Goal: Task Accomplishment & Management: Complete application form

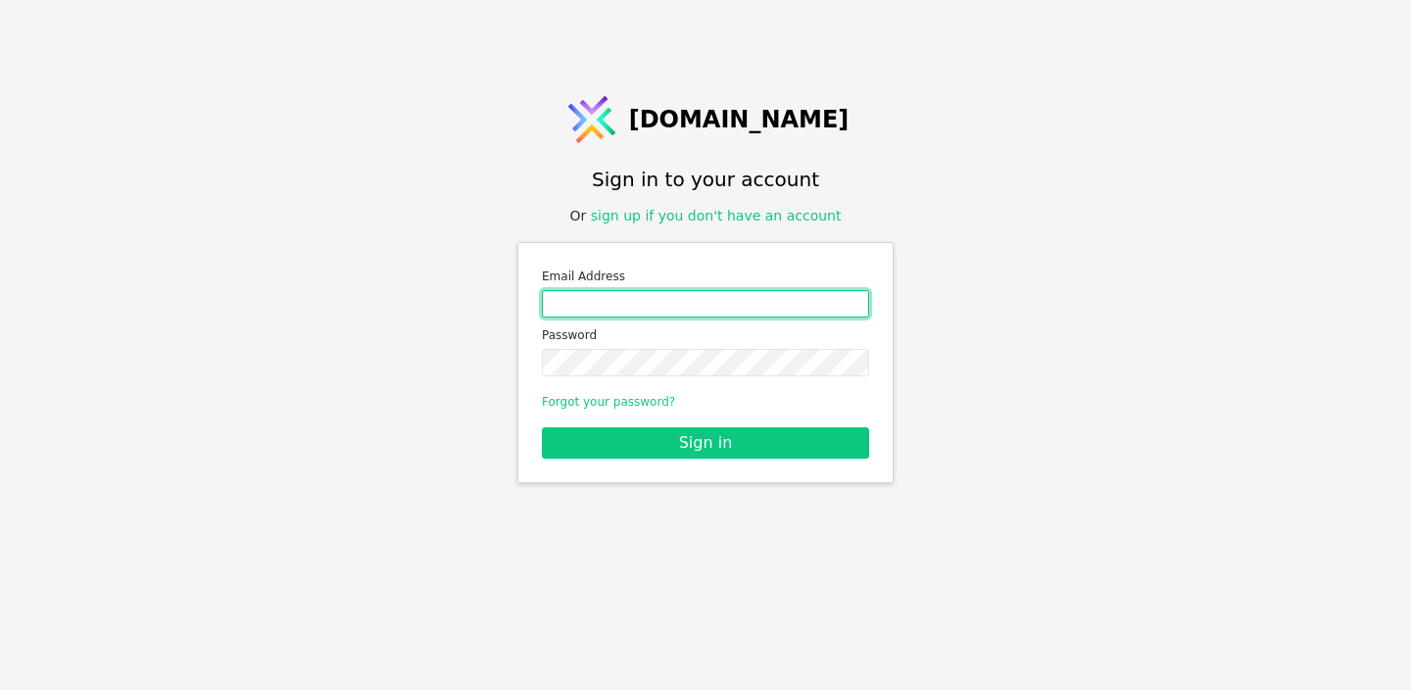
type input "[EMAIL_ADDRESS][DOMAIN_NAME]"
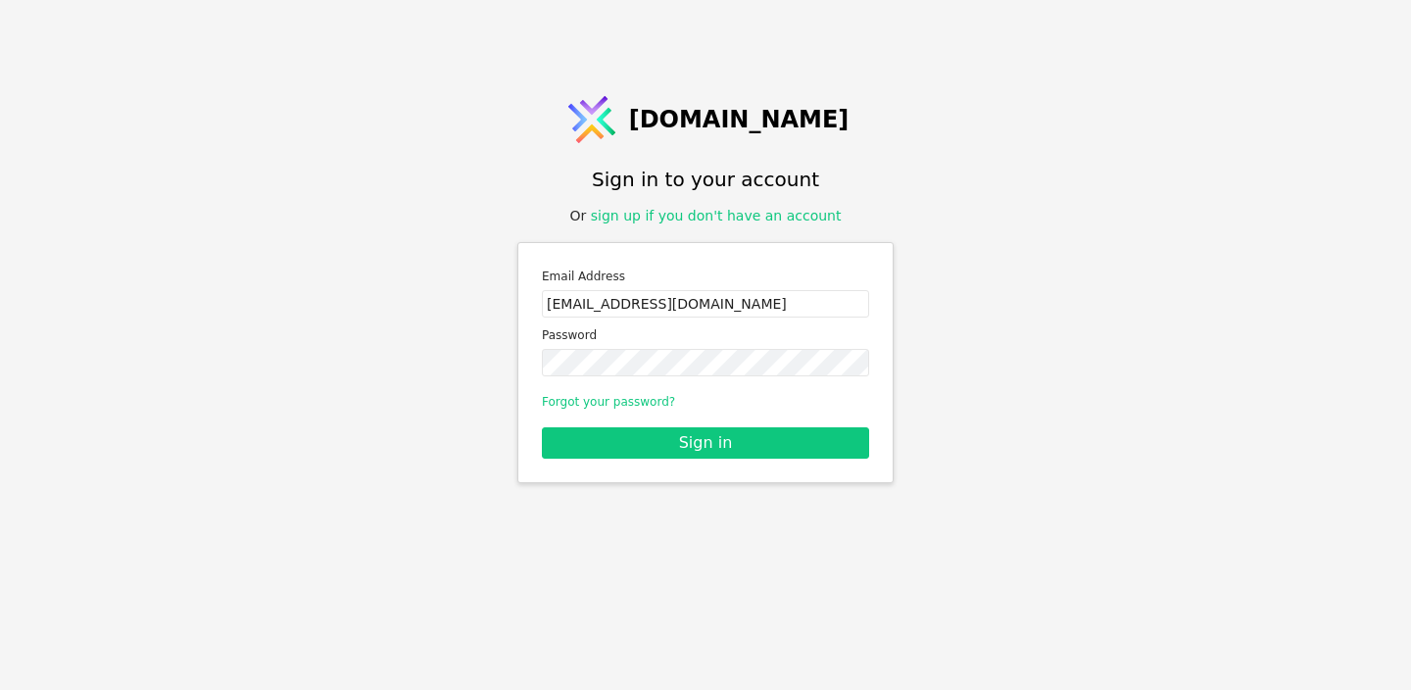
click at [699, 222] on link "sign up if you don't have an account" at bounding box center [716, 216] width 251 height 16
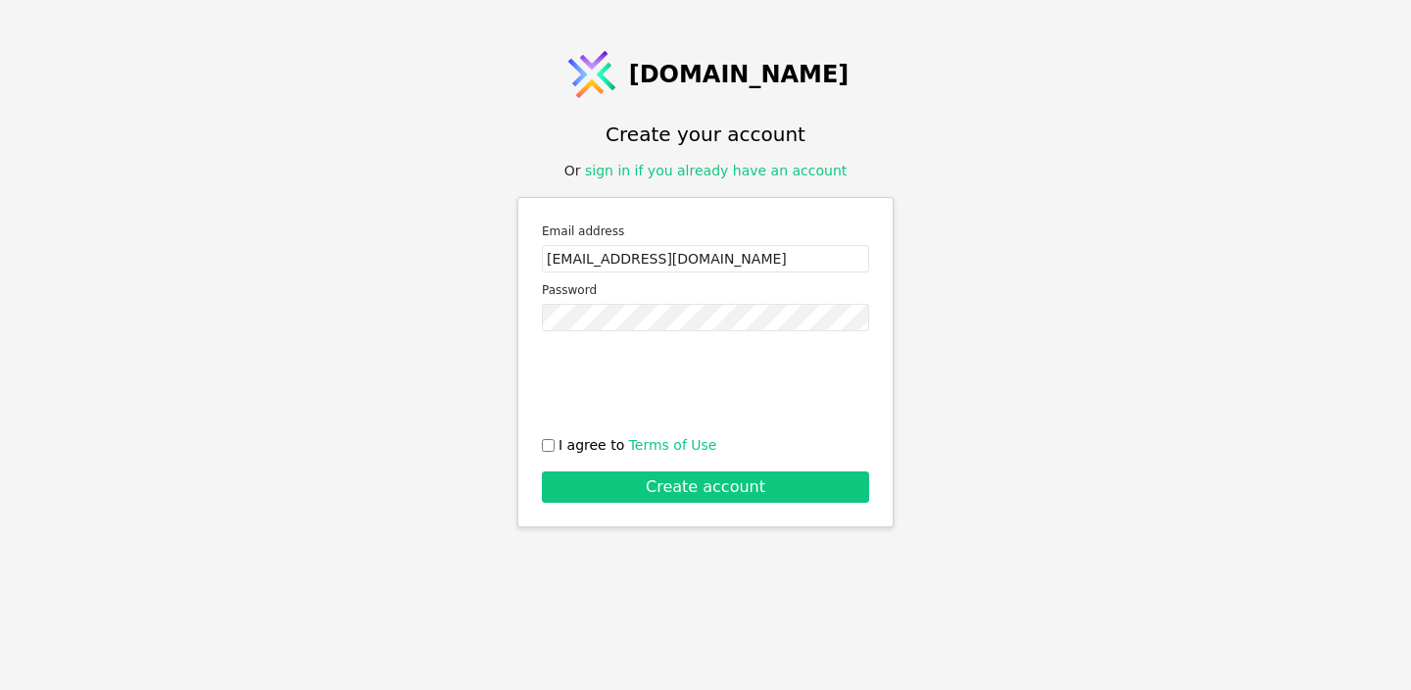
click at [545, 450] on input "I agree to Terms of Use" at bounding box center [548, 445] width 13 height 13
checkbox input "true"
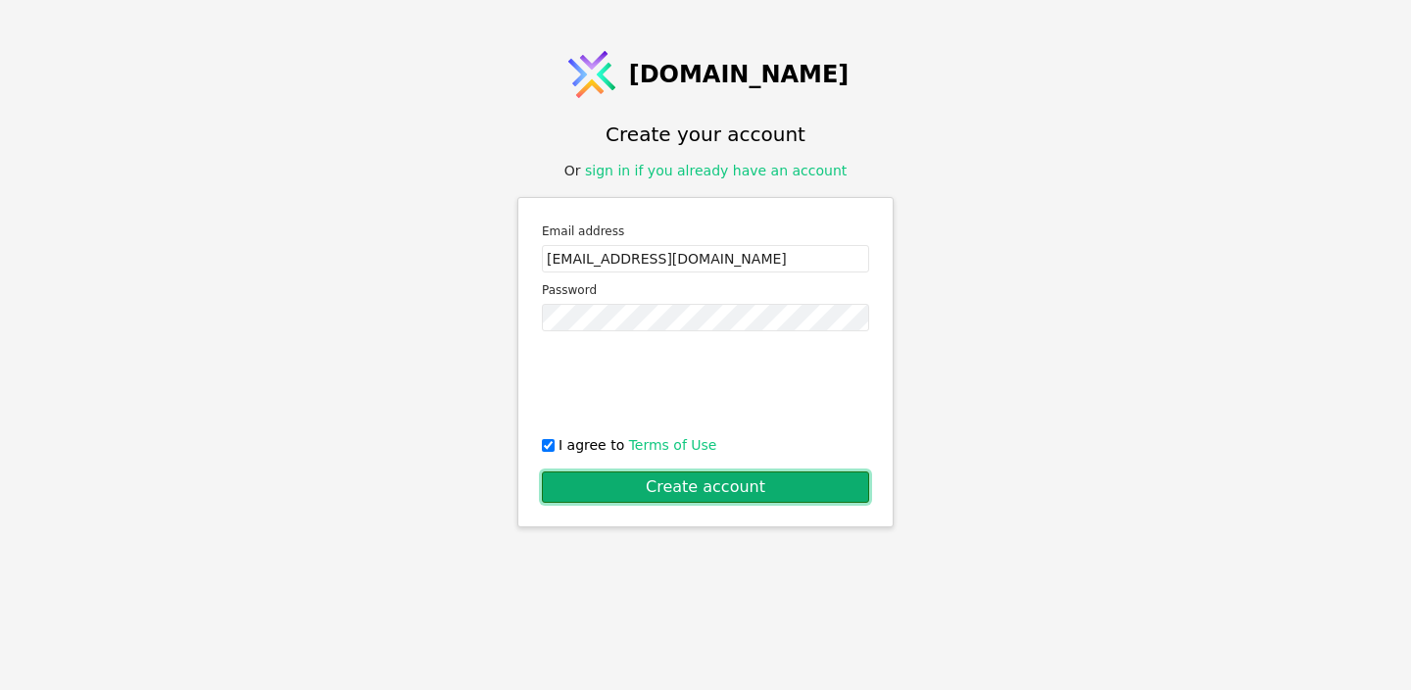
click at [678, 490] on button "Create account" at bounding box center [705, 486] width 327 height 31
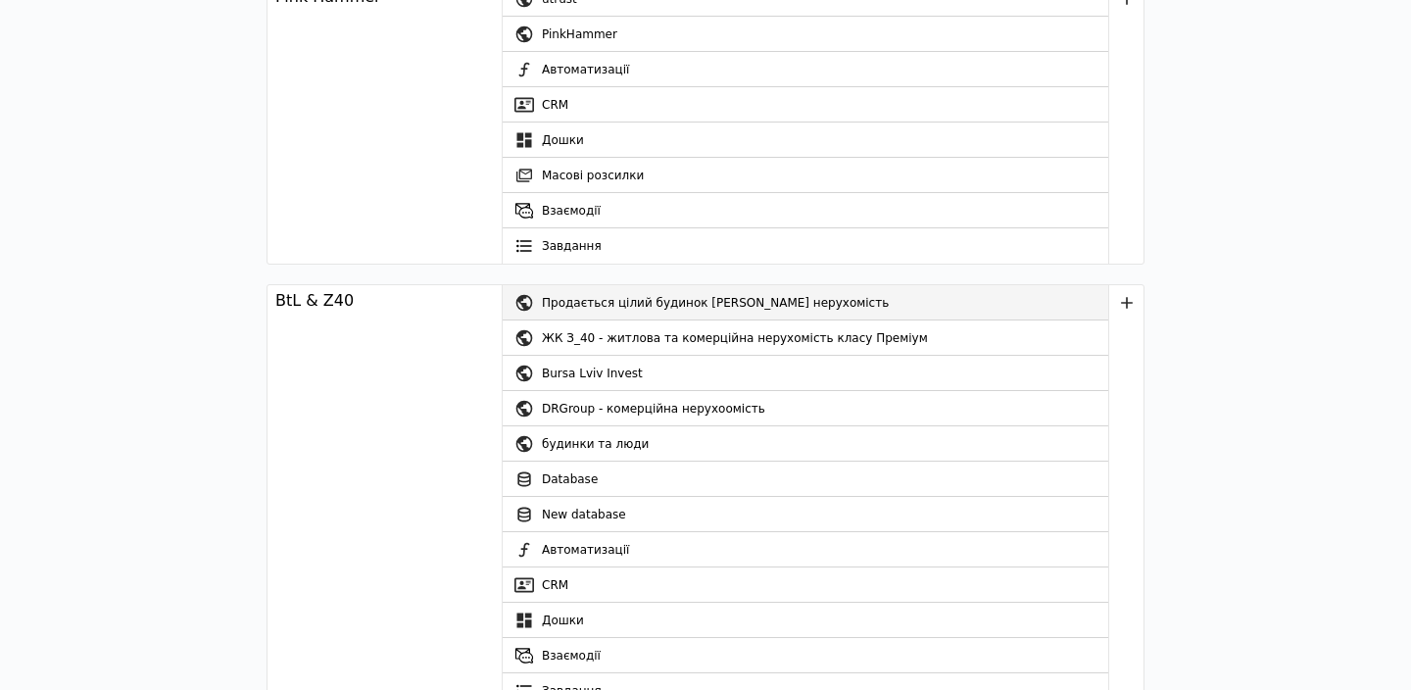
scroll to position [153, 0]
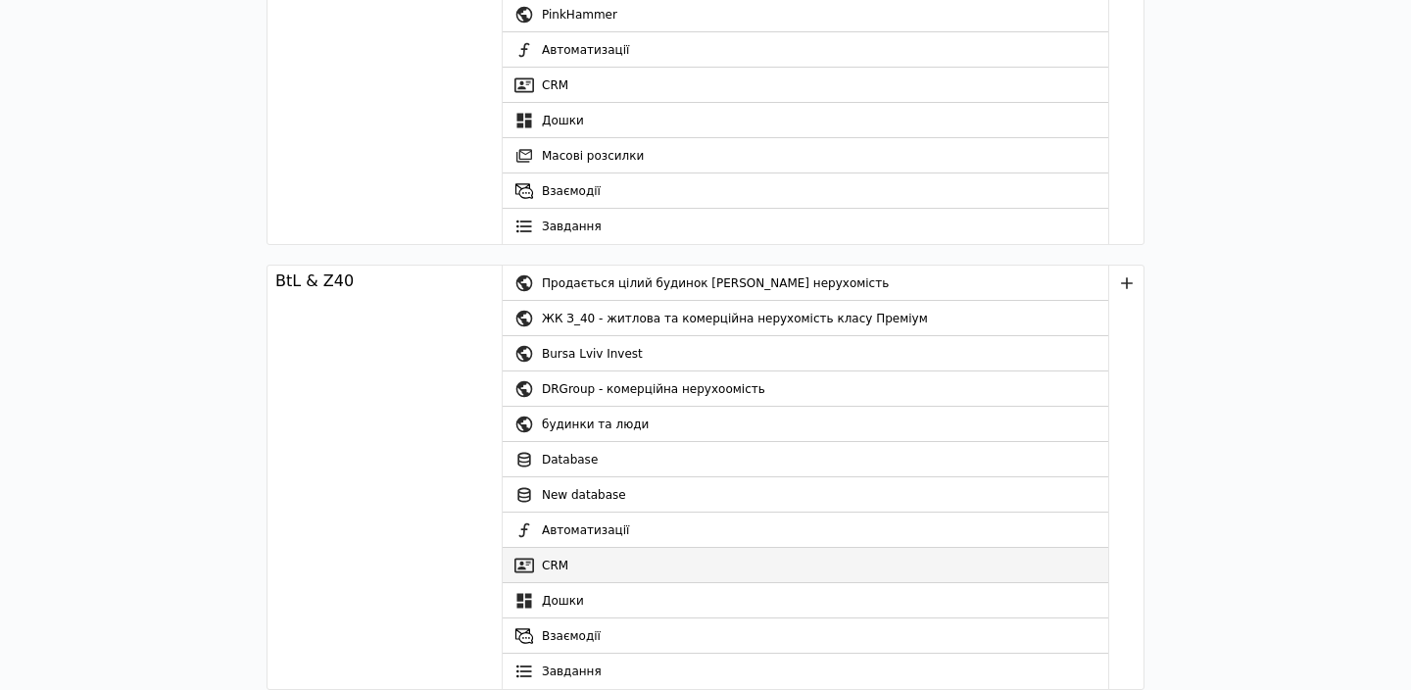
click at [567, 559] on link "CRM" at bounding box center [805, 565] width 605 height 35
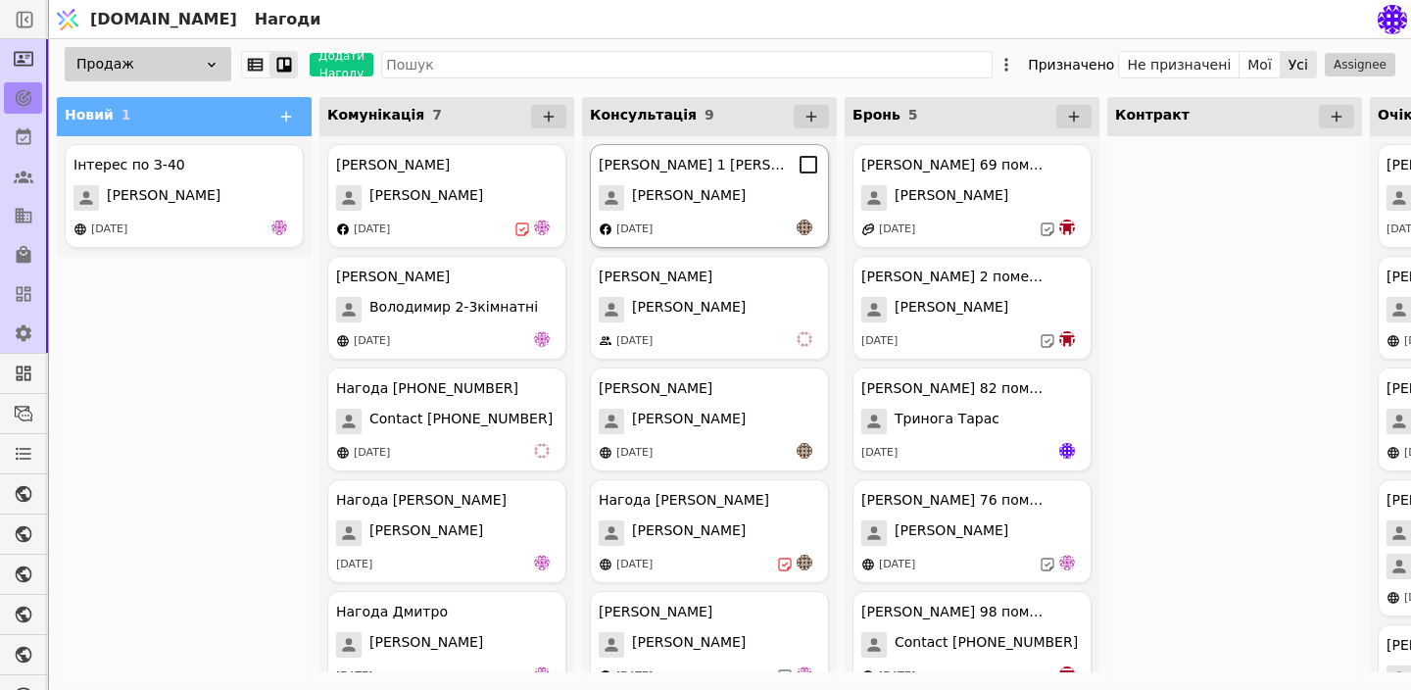
click at [685, 185] on div "[PERSON_NAME]" at bounding box center [709, 197] width 221 height 25
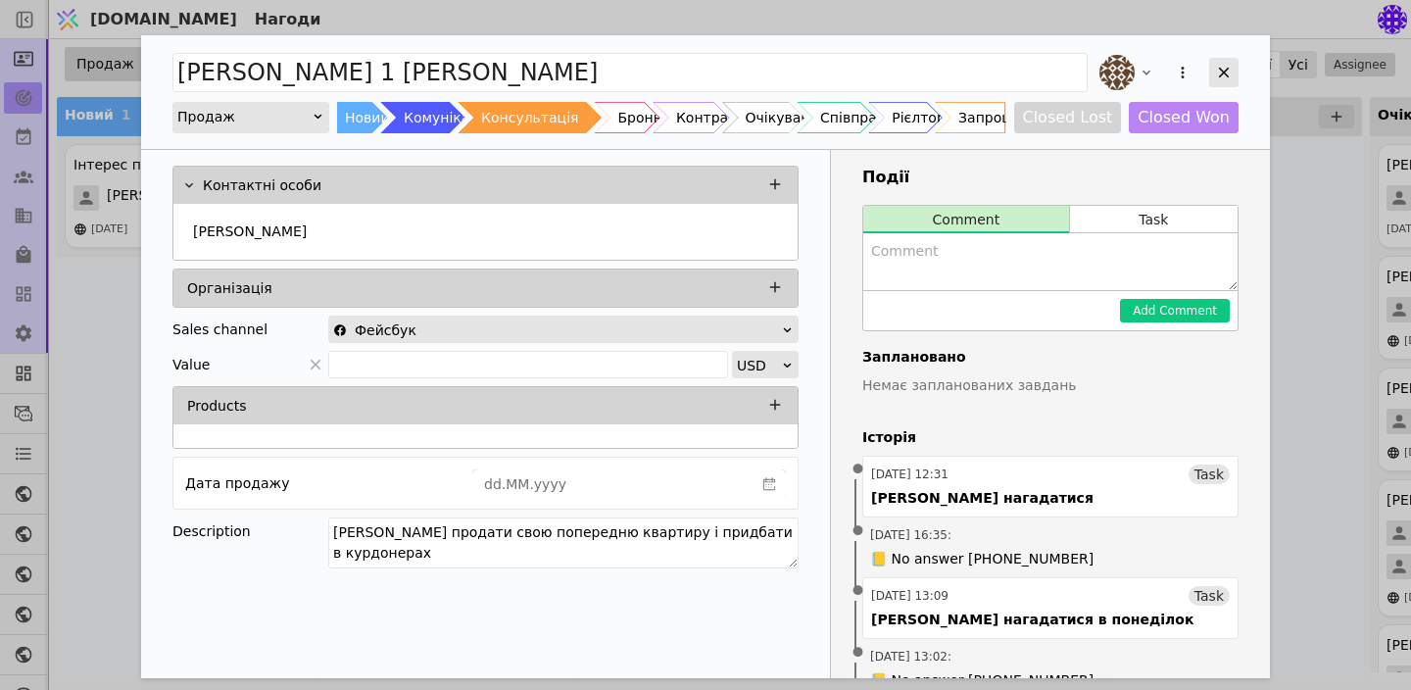
click at [1217, 79] on icon "Add Opportunity" at bounding box center [1224, 73] width 18 height 18
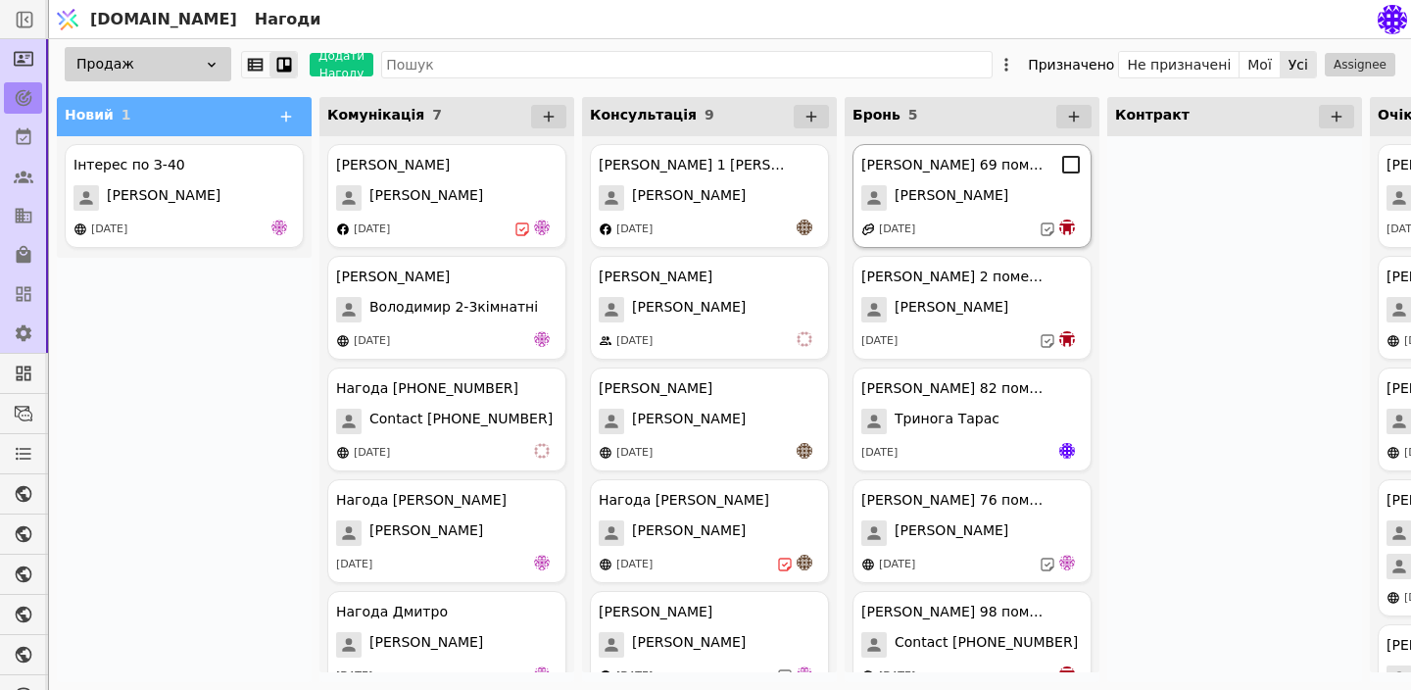
click at [1007, 192] on div "[PERSON_NAME]" at bounding box center [971, 197] width 221 height 25
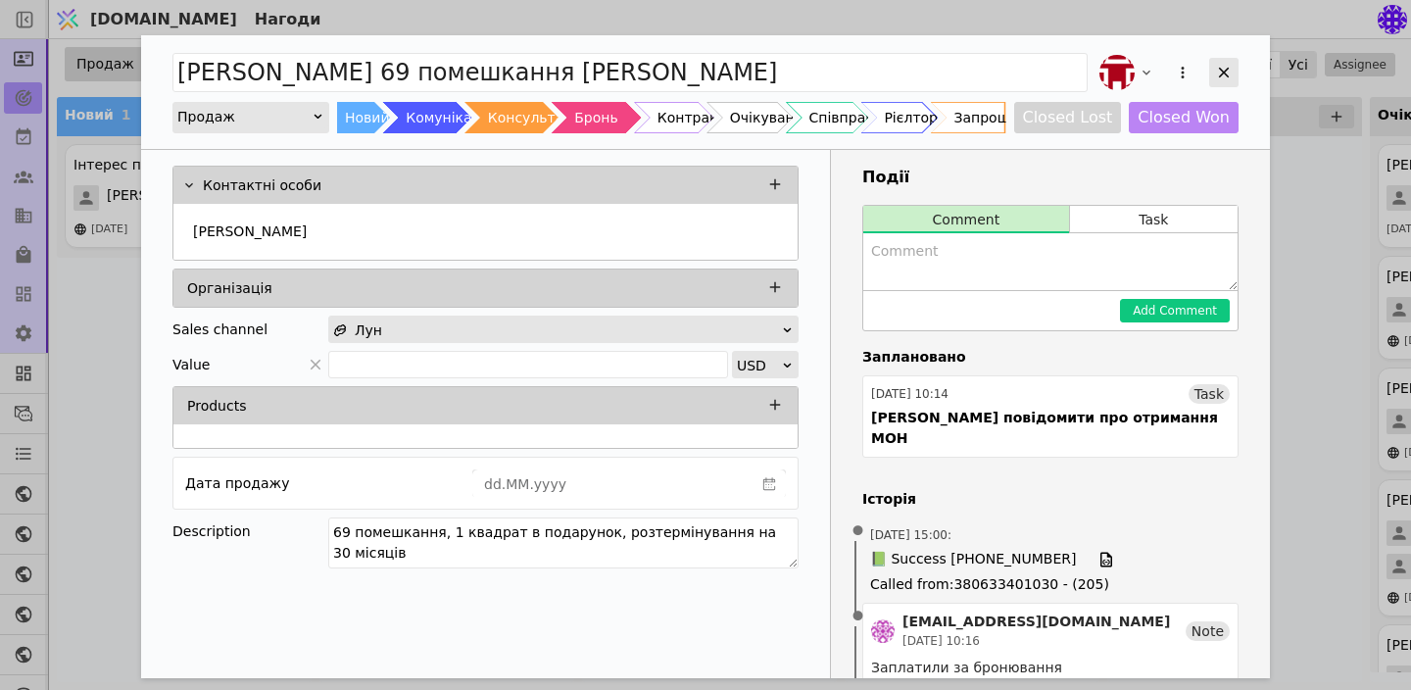
click at [1221, 72] on icon "Add Opportunity" at bounding box center [1224, 73] width 11 height 11
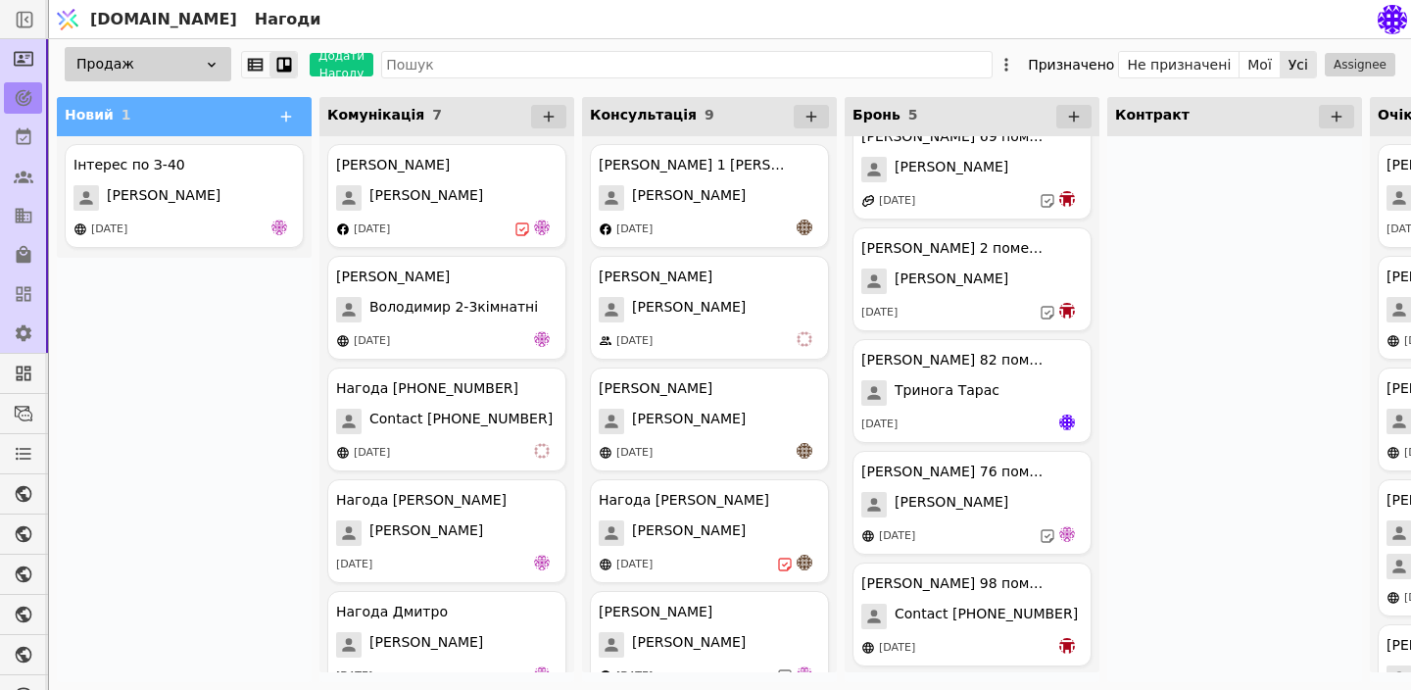
scroll to position [30, 0]
click at [946, 498] on span "[PERSON_NAME]" at bounding box center [951, 502] width 114 height 25
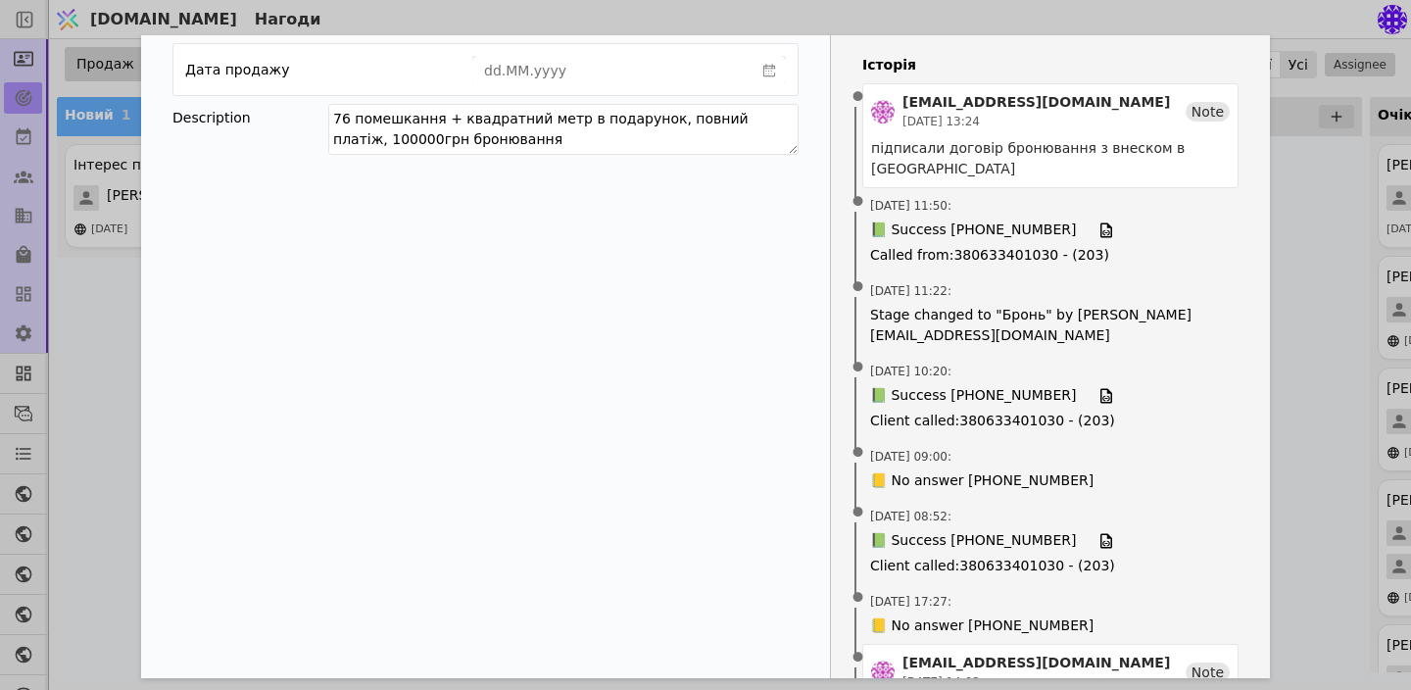
scroll to position [415, 0]
click at [1081, 457] on span "[DATE] 09:00 :" at bounding box center [1050, 455] width 360 height 20
click at [1333, 405] on div "[PERSON_NAME] 76 помешкання Курдонери Продаж Новий Комунікація Консультація Бро…" at bounding box center [705, 345] width 1411 height 690
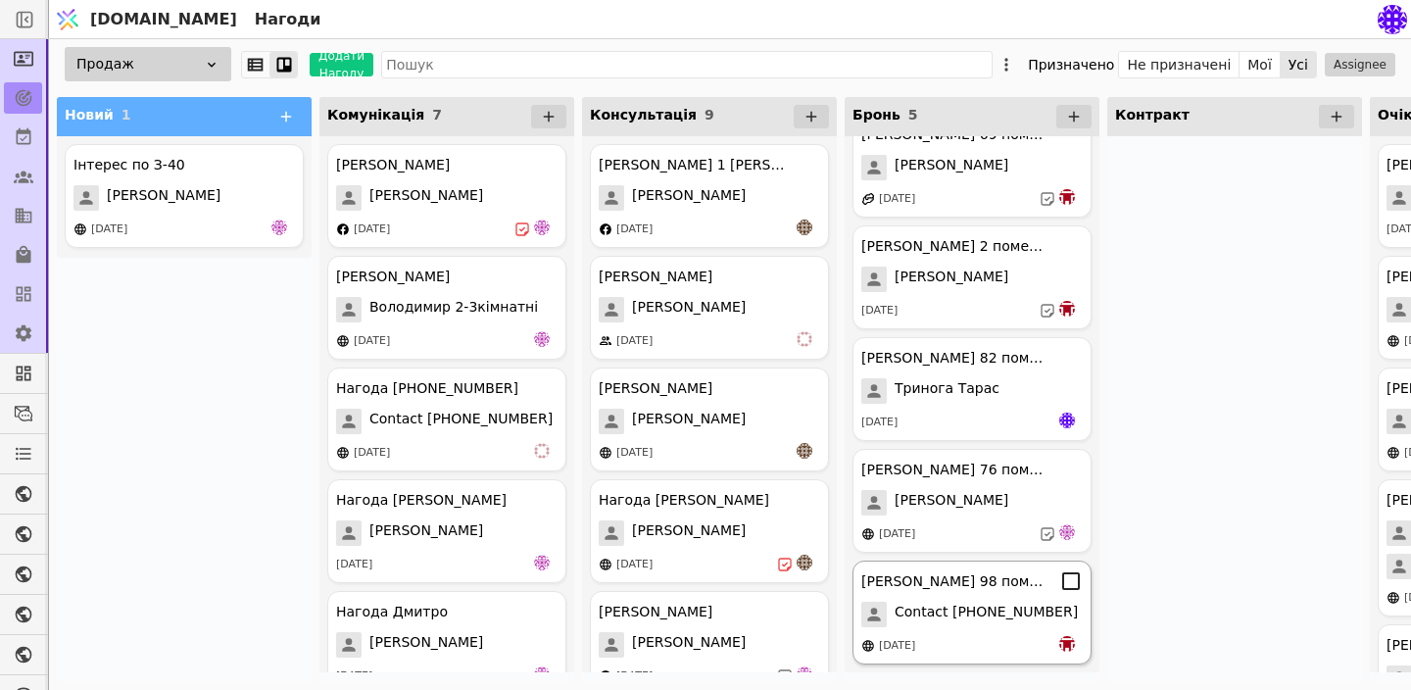
click at [927, 622] on span "Contact [PHONE_NUMBER]" at bounding box center [985, 613] width 183 height 25
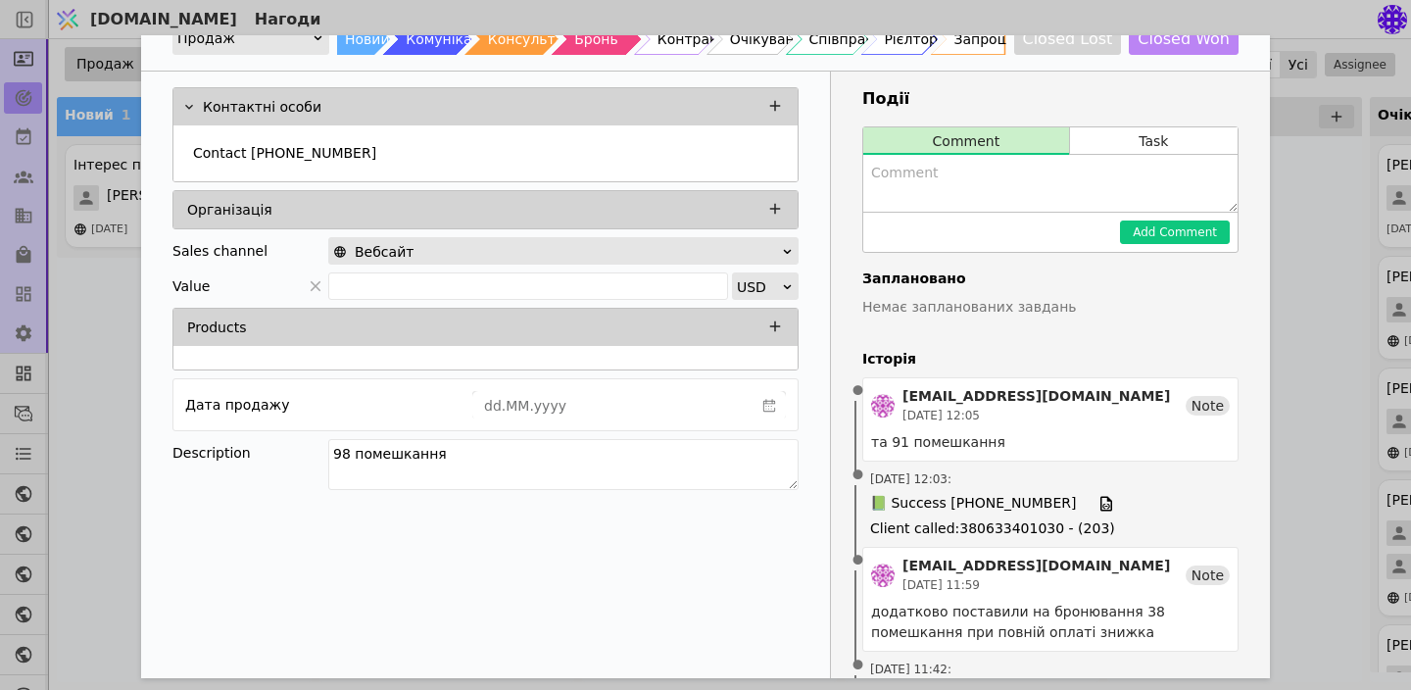
scroll to position [79, 0]
click at [1331, 412] on div "[PERSON_NAME] 98 помешкання Курдонери Продаж Новий Комунікація Консультація Бро…" at bounding box center [705, 345] width 1411 height 690
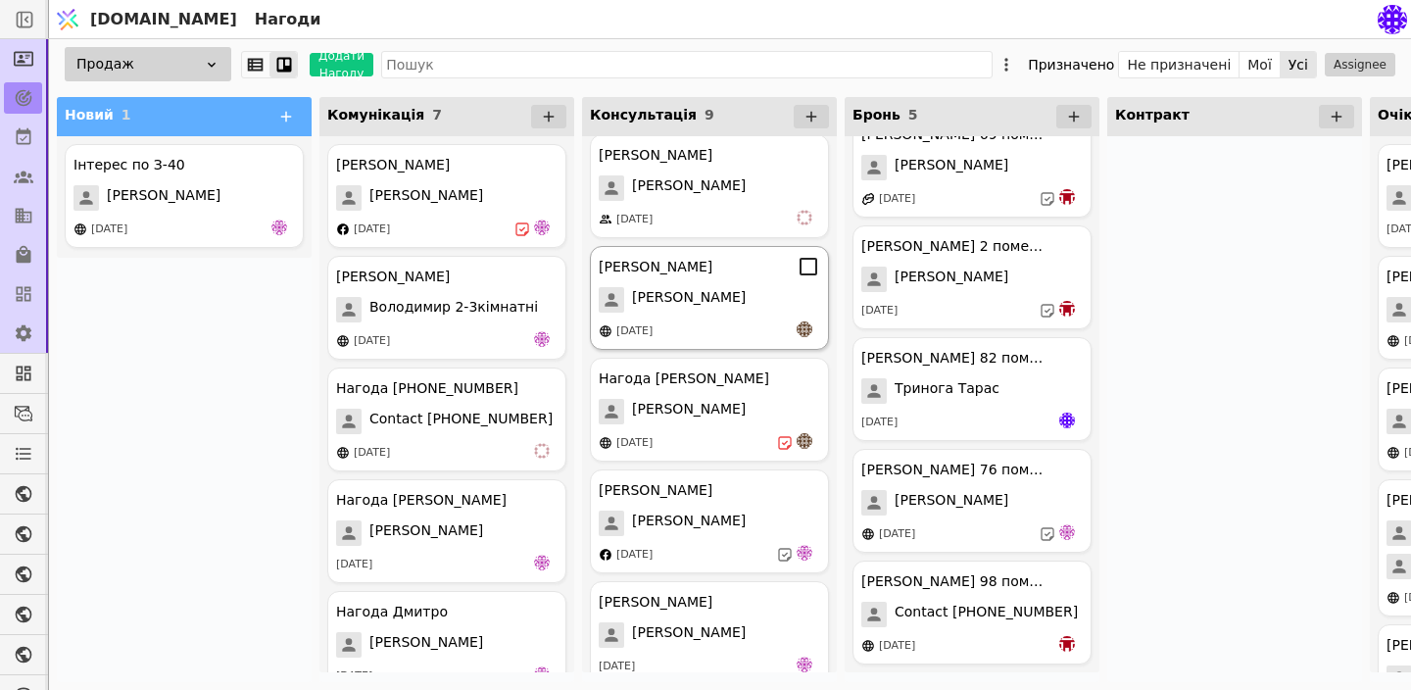
scroll to position [160, 0]
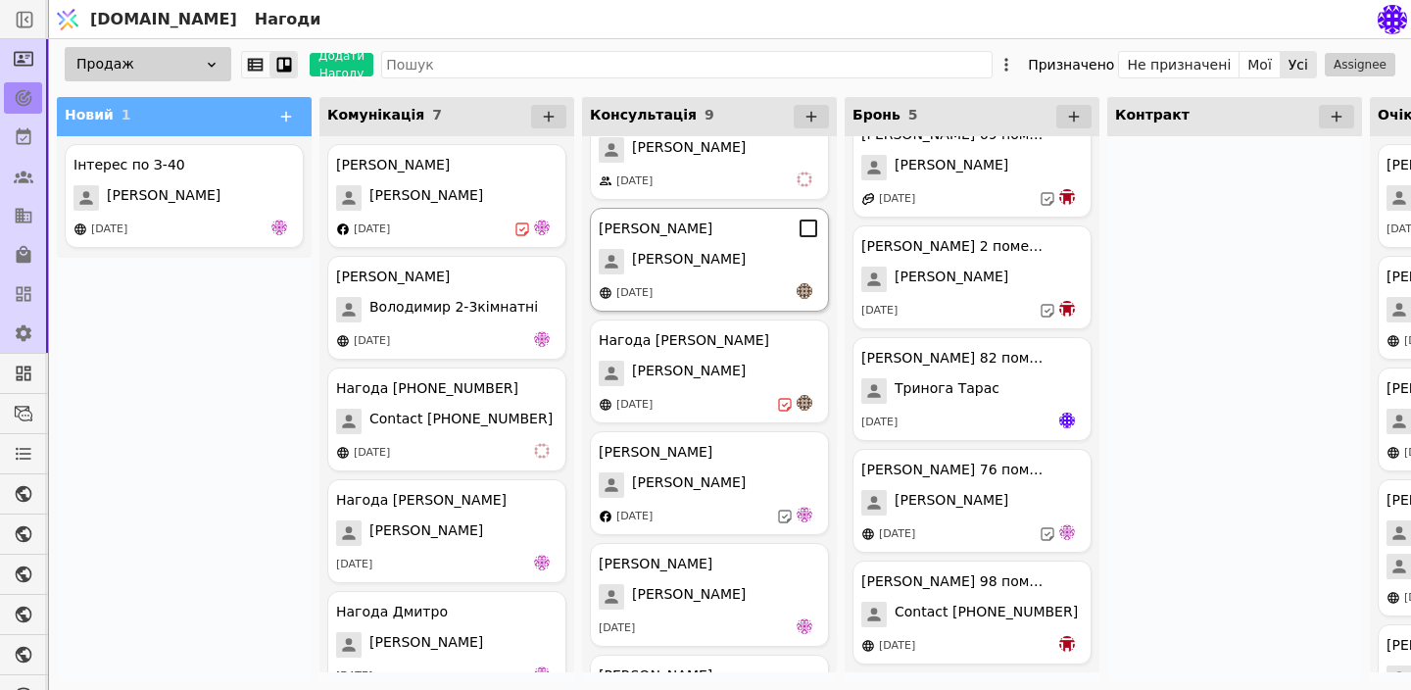
click at [689, 360] on div "[PERSON_NAME]" at bounding box center [709, 372] width 221 height 25
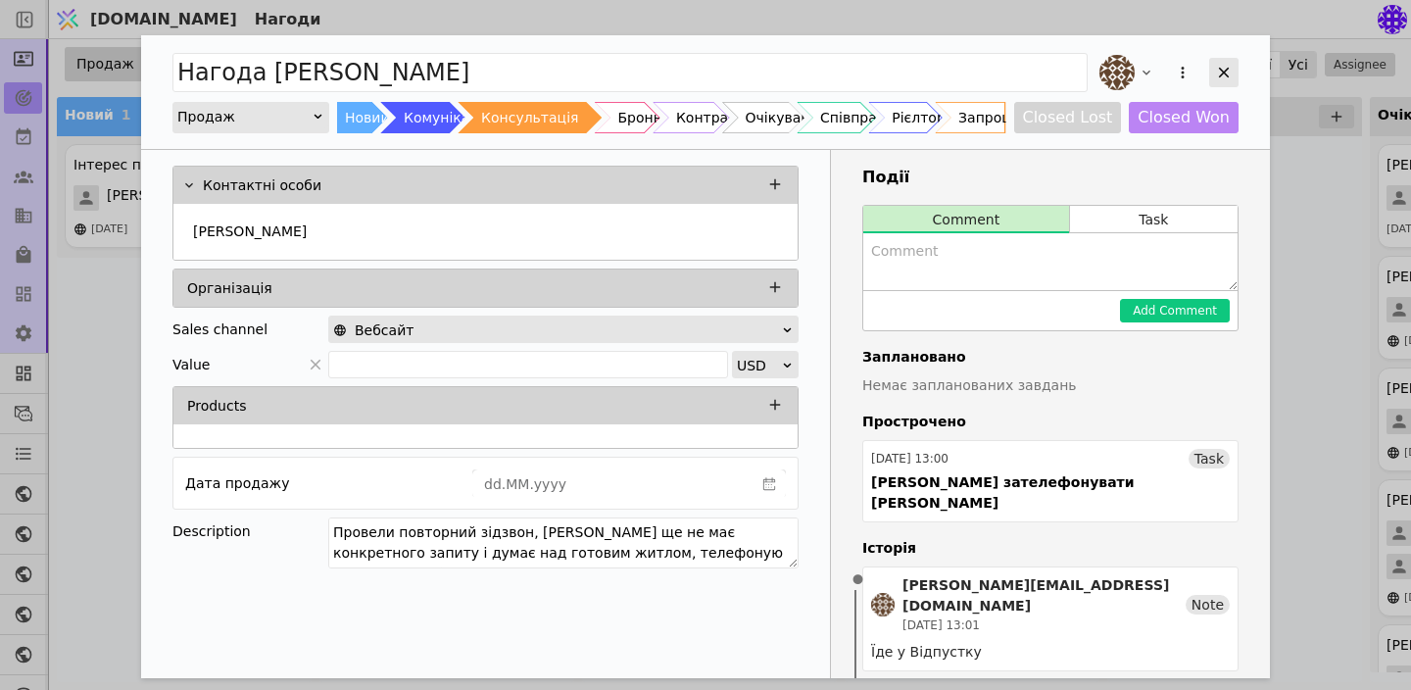
click at [1230, 67] on icon "Add Opportunity" at bounding box center [1224, 73] width 18 height 18
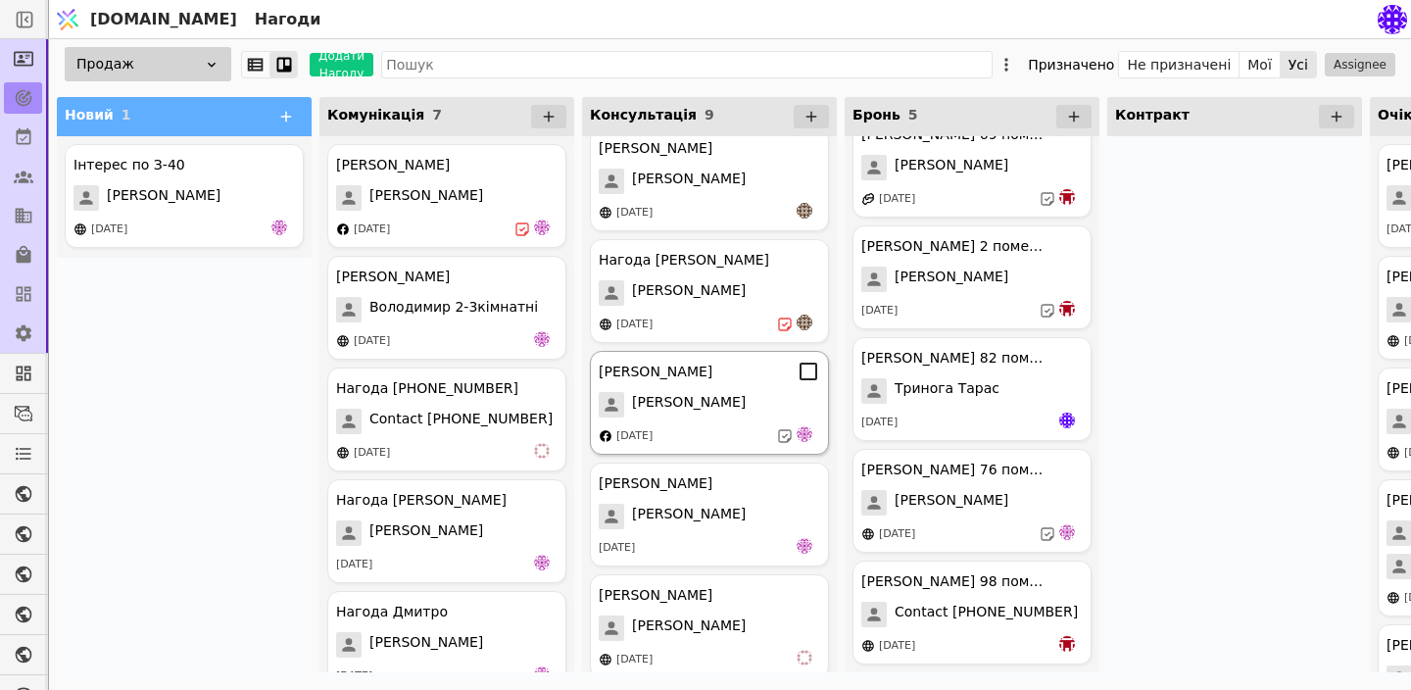
scroll to position [272, 0]
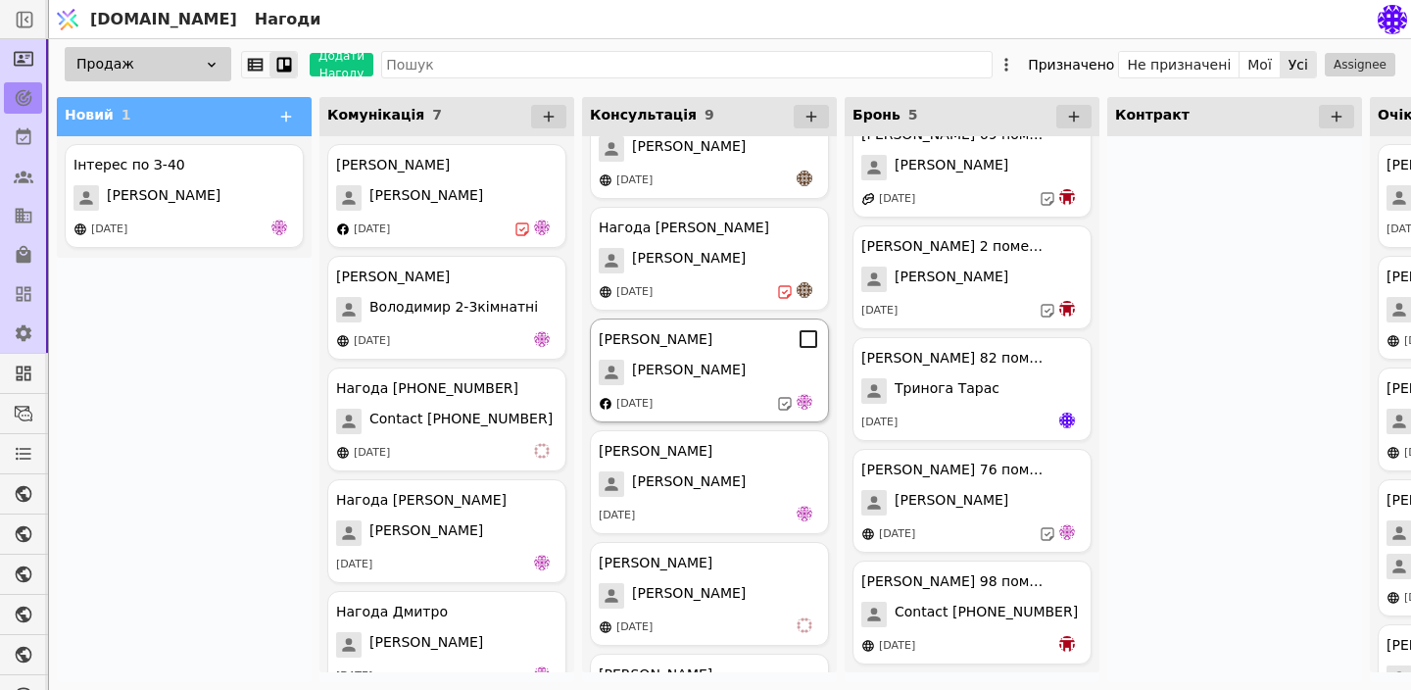
click at [703, 477] on div "[PERSON_NAME]" at bounding box center [709, 483] width 221 height 25
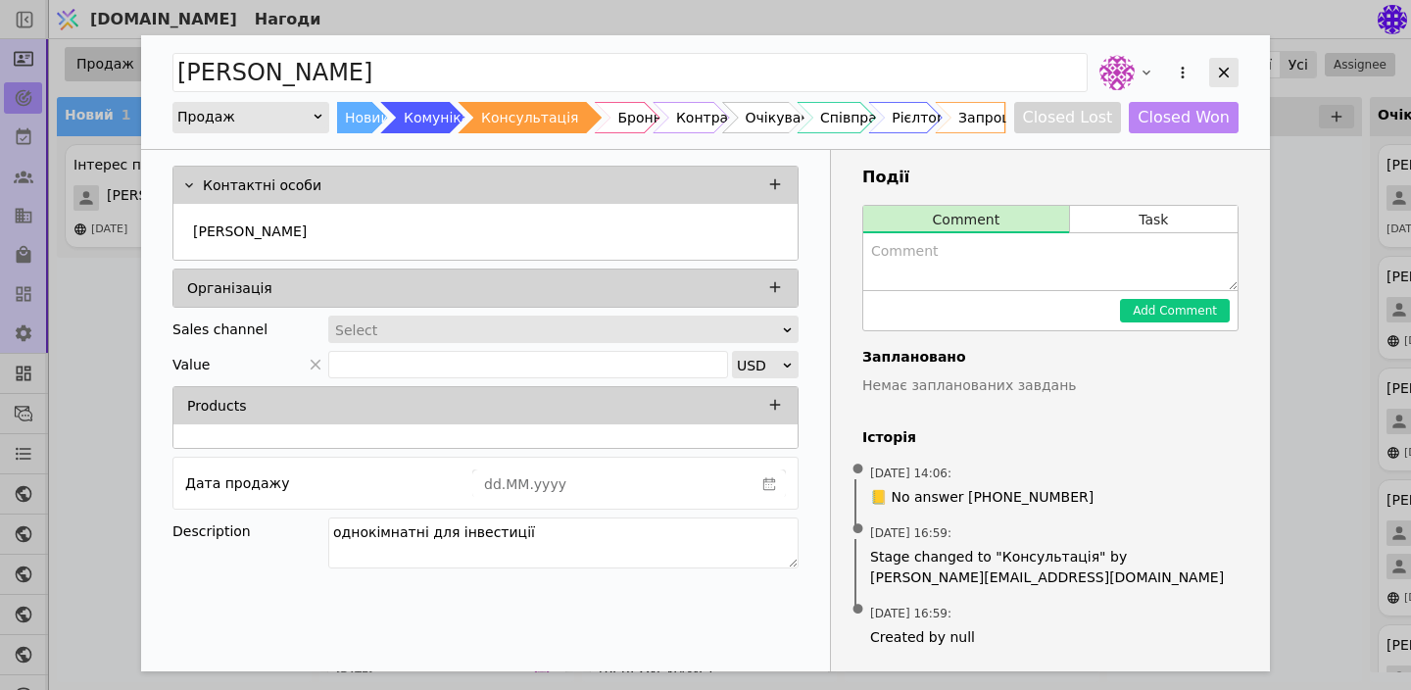
click at [1231, 72] on icon "Add Opportunity" at bounding box center [1224, 73] width 18 height 18
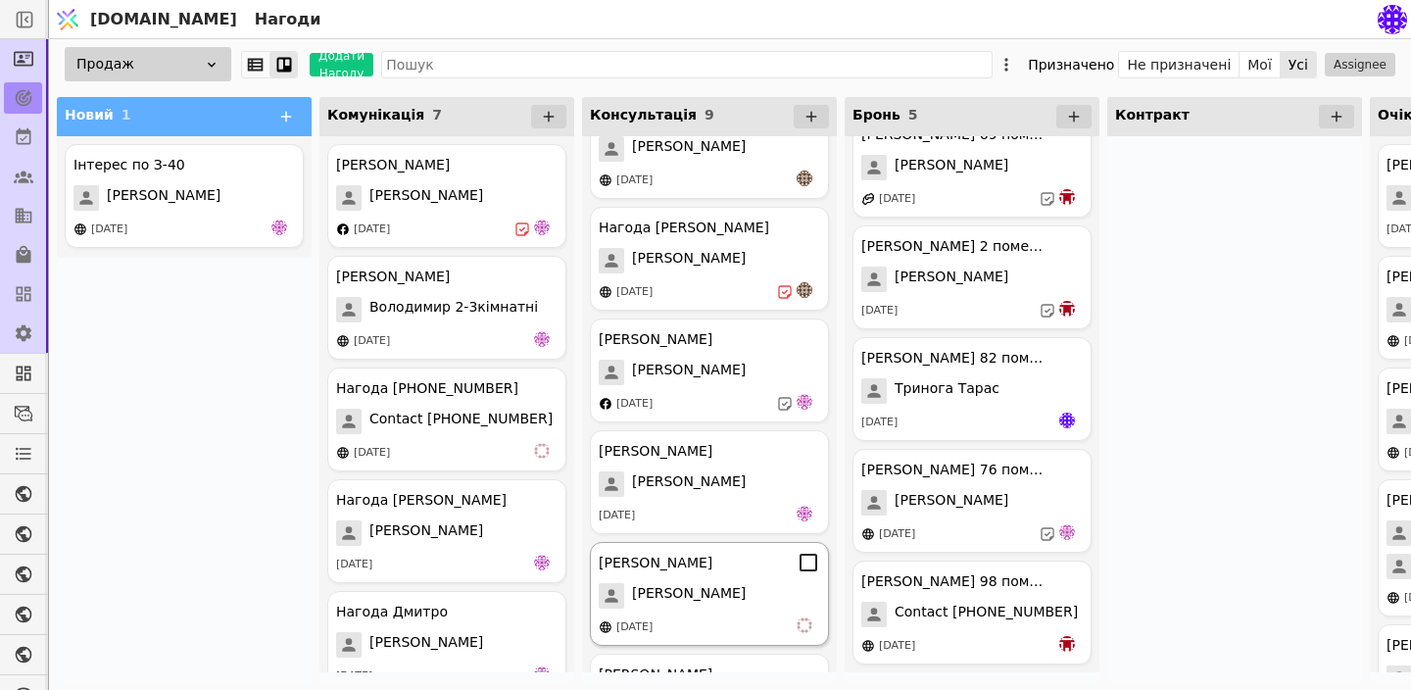
click at [686, 603] on span "[PERSON_NAME]" at bounding box center [689, 595] width 114 height 25
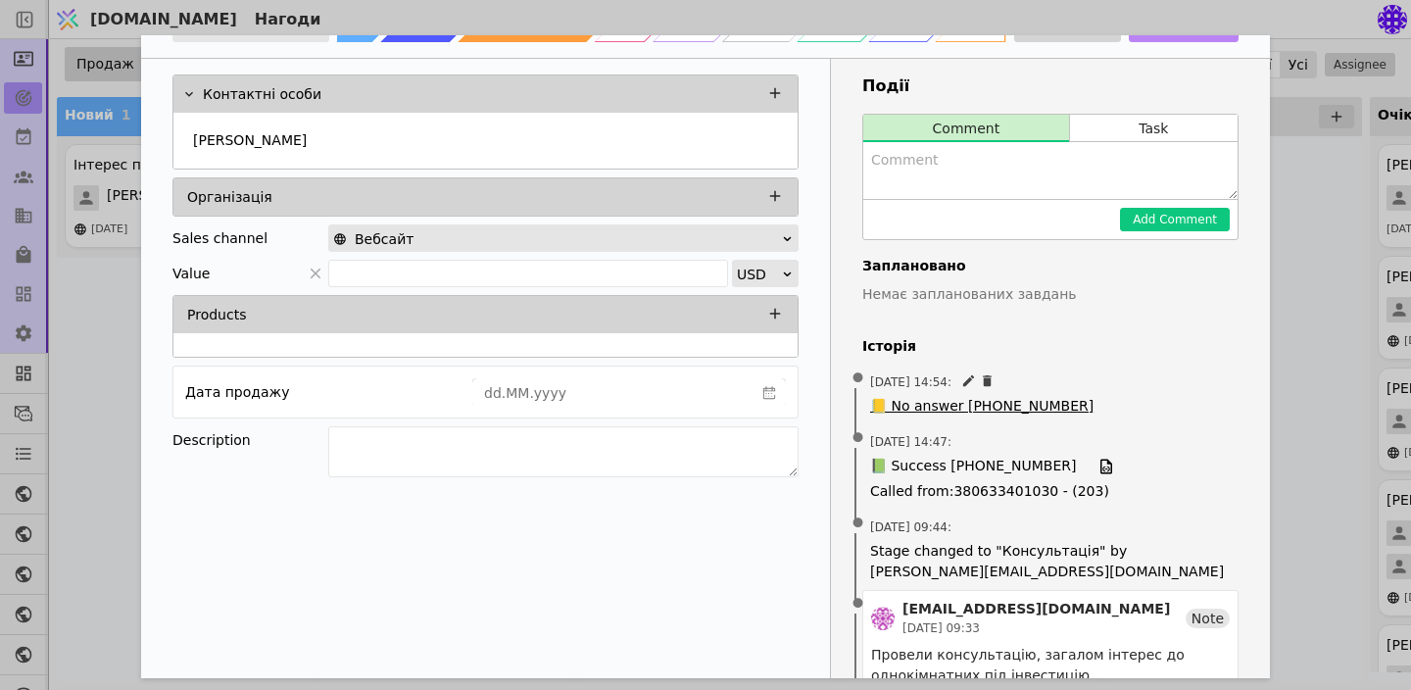
scroll to position [108, 0]
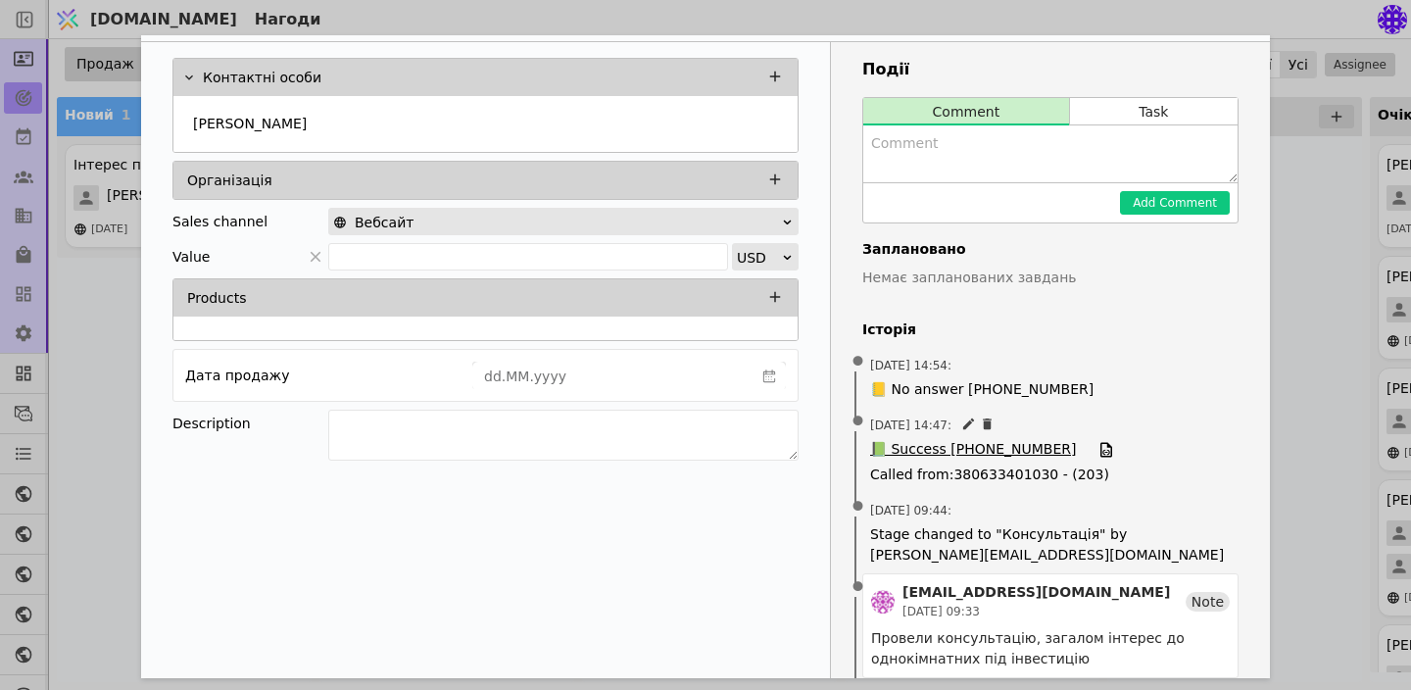
click at [999, 448] on span "📗 Success [PHONE_NUMBER]" at bounding box center [973, 450] width 206 height 22
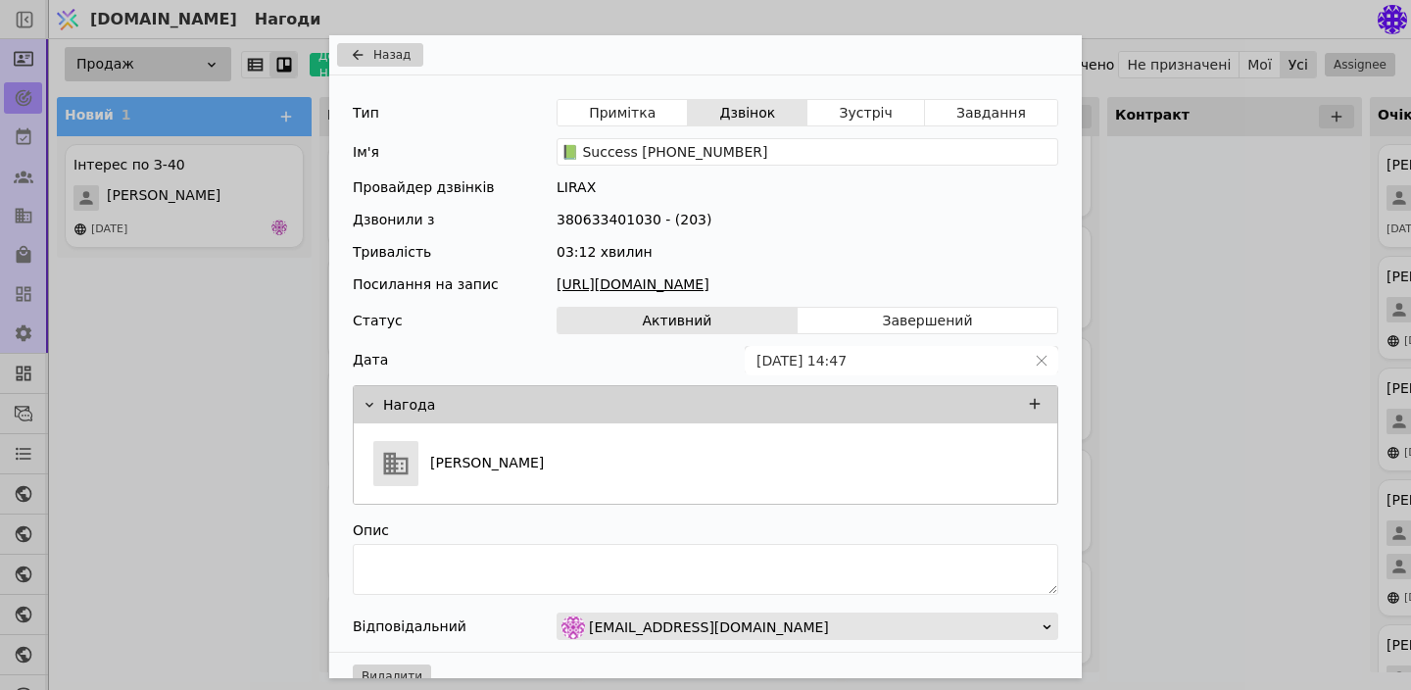
click at [1197, 367] on div "Назад Тип Примітка Дзвінок Зустріч Завдання Ім'я 📗 Success [PHONE_NUMBER] Прова…" at bounding box center [705, 345] width 1411 height 690
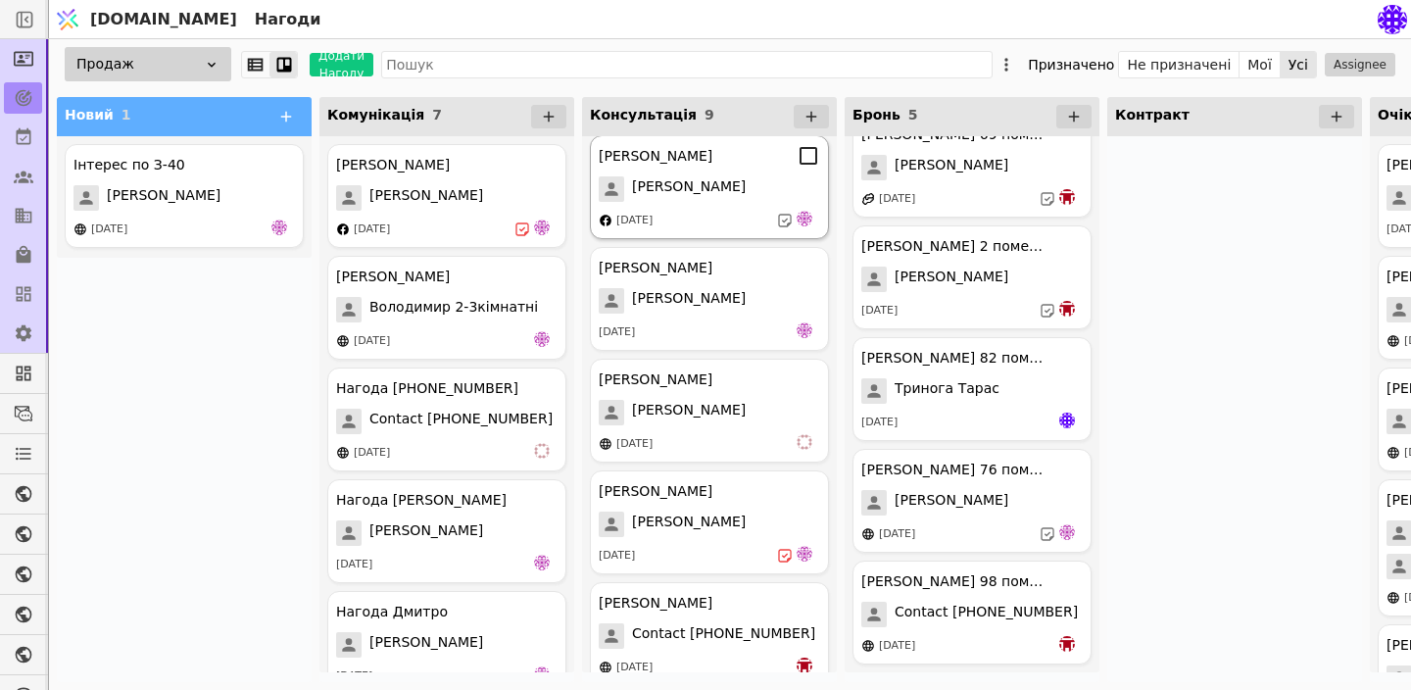
scroll to position [457, 0]
click at [705, 411] on span "[PERSON_NAME]" at bounding box center [689, 410] width 114 height 25
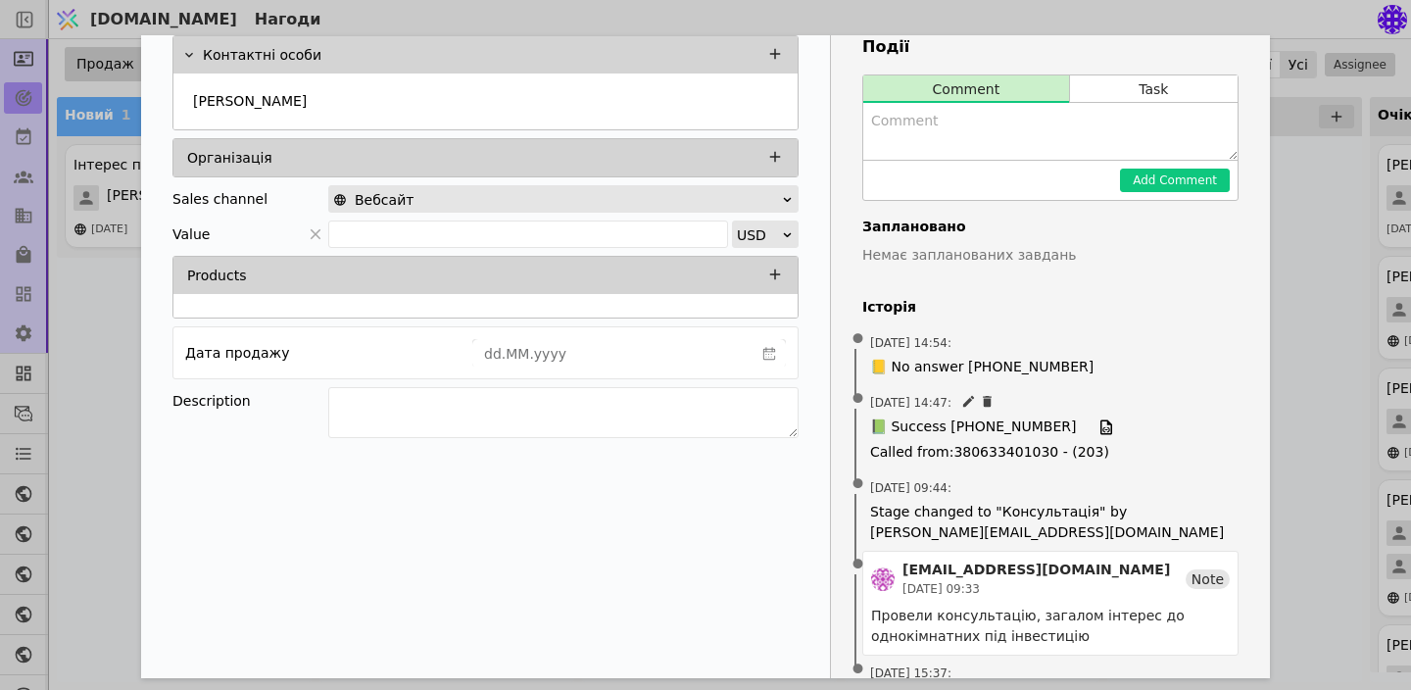
scroll to position [142, 0]
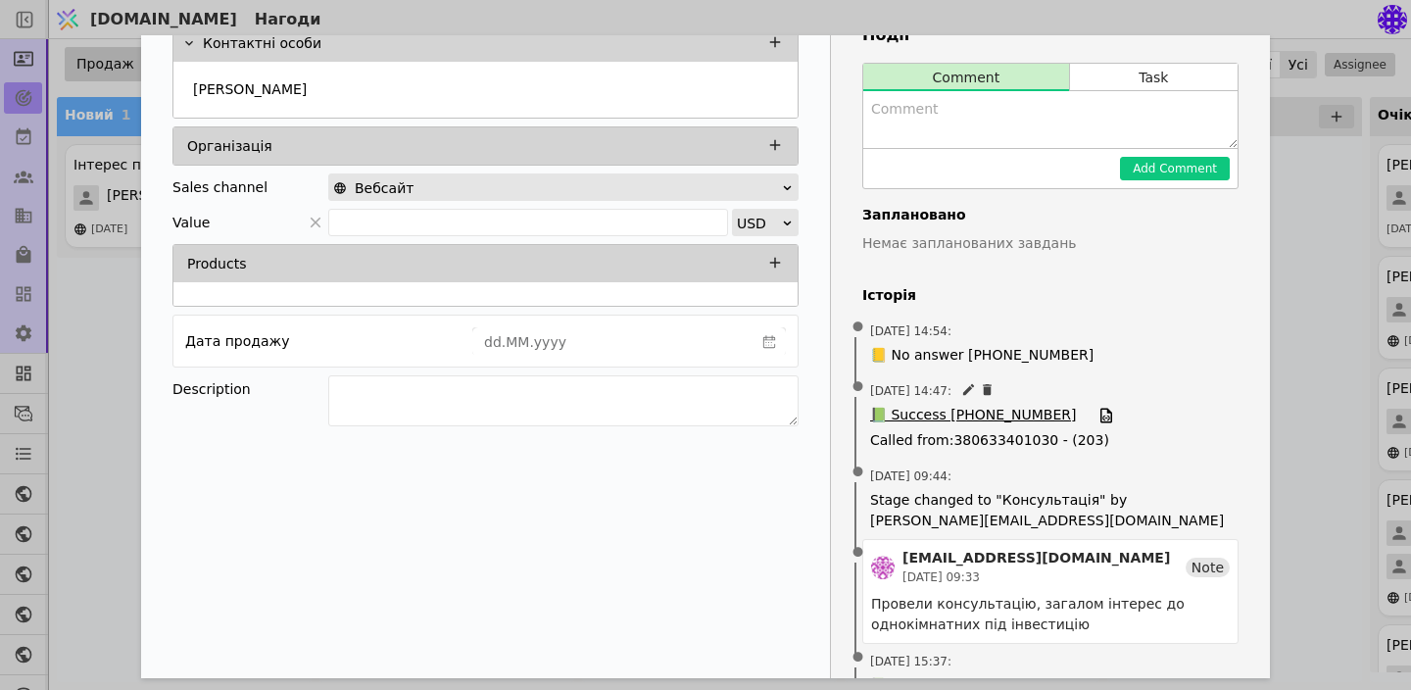
click at [951, 416] on span "📗 Success [PHONE_NUMBER]" at bounding box center [973, 416] width 206 height 22
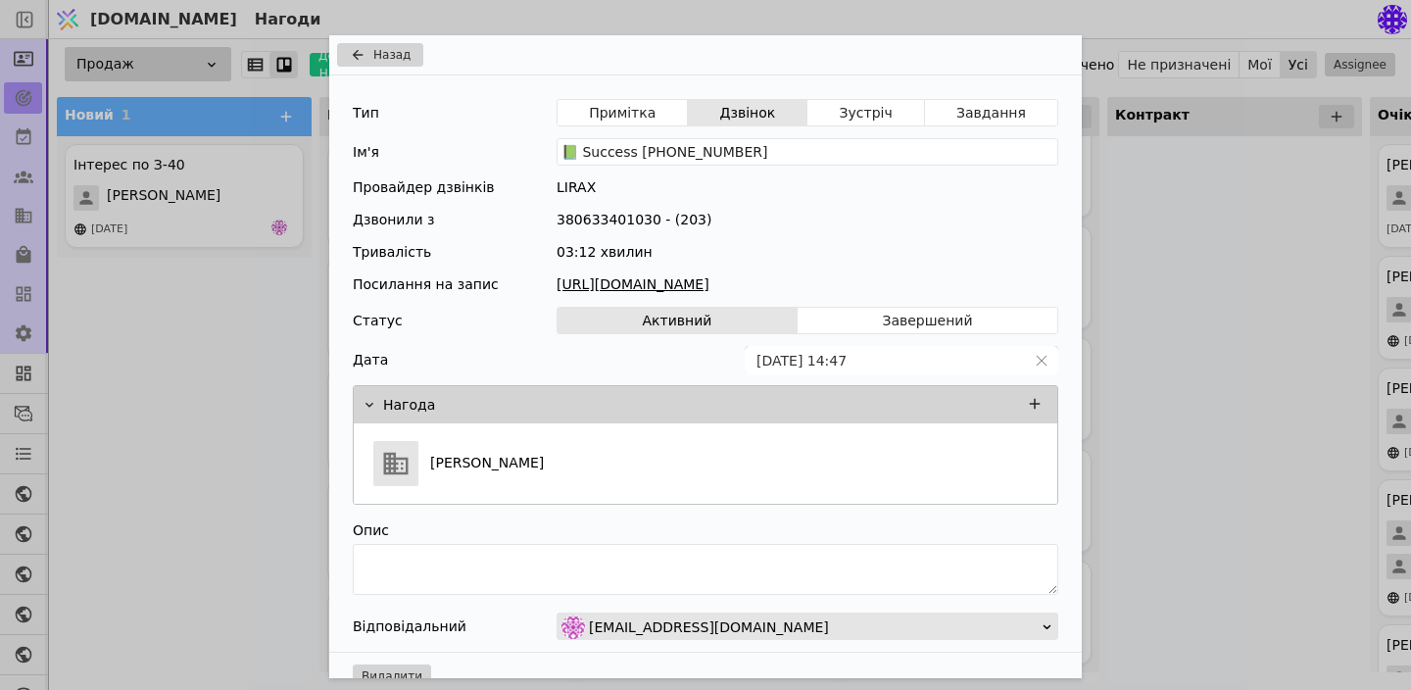
click at [644, 290] on link "[URL][DOMAIN_NAME]" at bounding box center [807, 284] width 502 height 21
click at [128, 435] on div "Назад Тип Примітка Дзвінок Зустріч Завдання Ім'я 📗 Success [PHONE_NUMBER] Прова…" at bounding box center [705, 345] width 1411 height 690
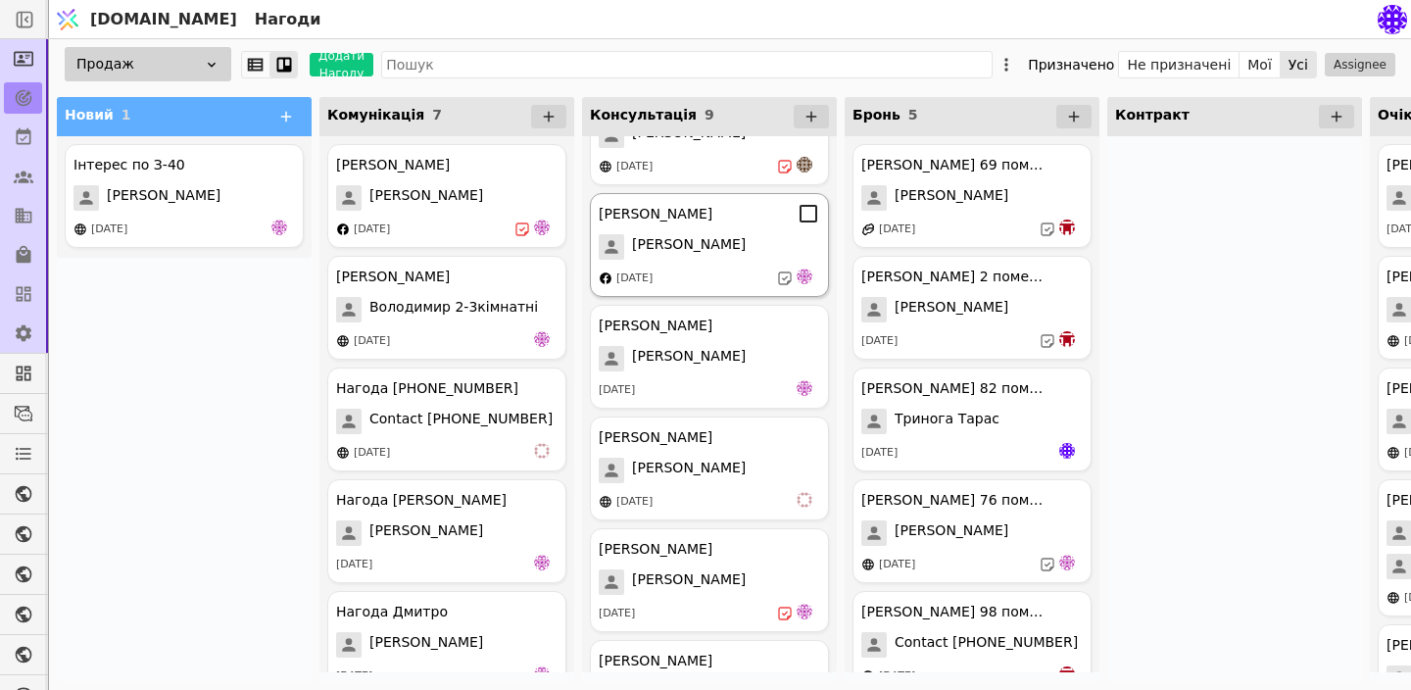
scroll to position [477, 0]
